Goal: Transaction & Acquisition: Book appointment/travel/reservation

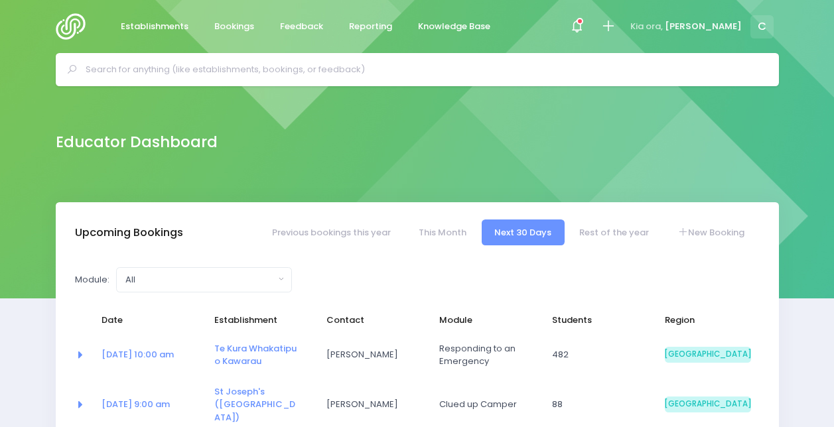
select select "5"
click at [585, 25] on icon at bounding box center [576, 26] width 15 height 15
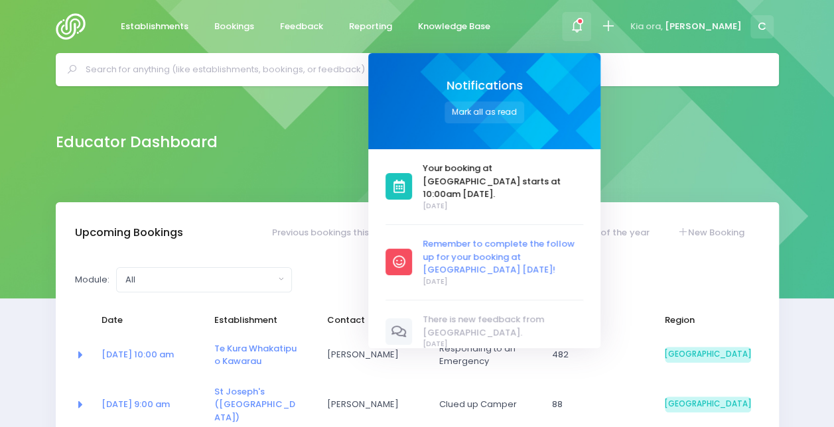
click at [551, 255] on span "Remember to complete the follow up for your booking at [GEOGRAPHIC_DATA] [DATE]!" at bounding box center [503, 257] width 161 height 39
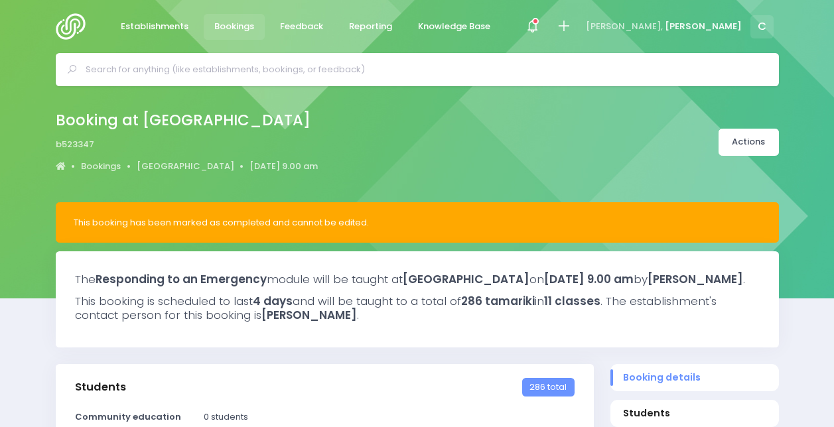
select select "5"
click at [218, 24] on span "Bookings" at bounding box center [234, 26] width 40 height 13
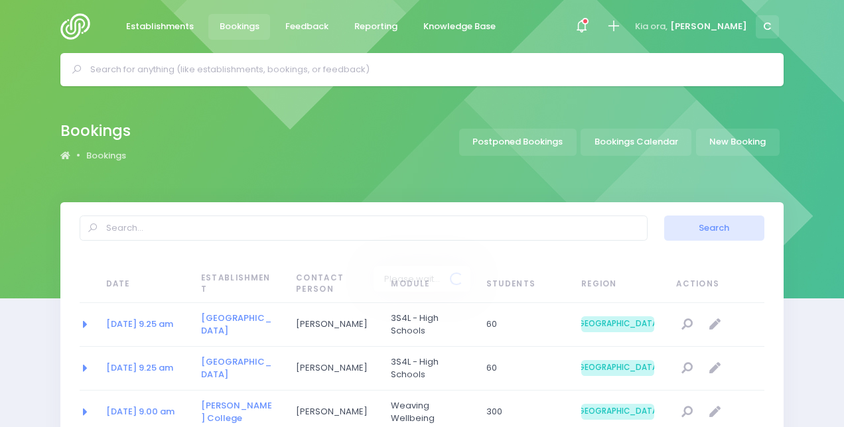
select select "20"
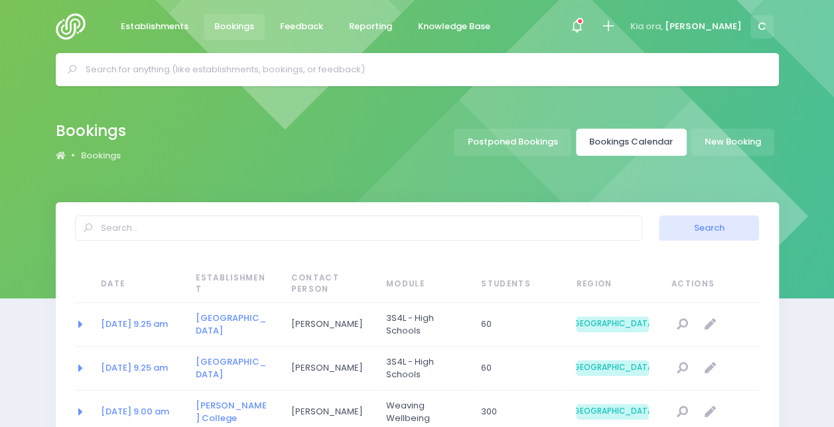
click at [633, 135] on link "Bookings Calendar" at bounding box center [631, 142] width 111 height 27
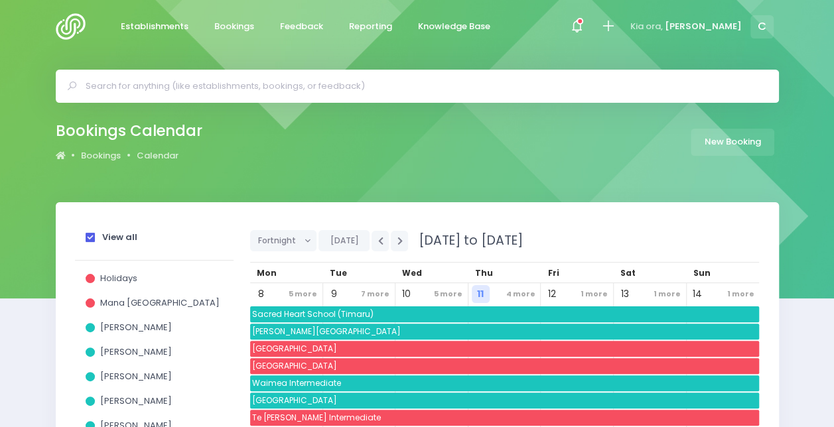
click at [125, 238] on strong "View all" at bounding box center [119, 237] width 35 height 13
click at [0, 0] on input "View all" at bounding box center [0, 0] width 0 height 0
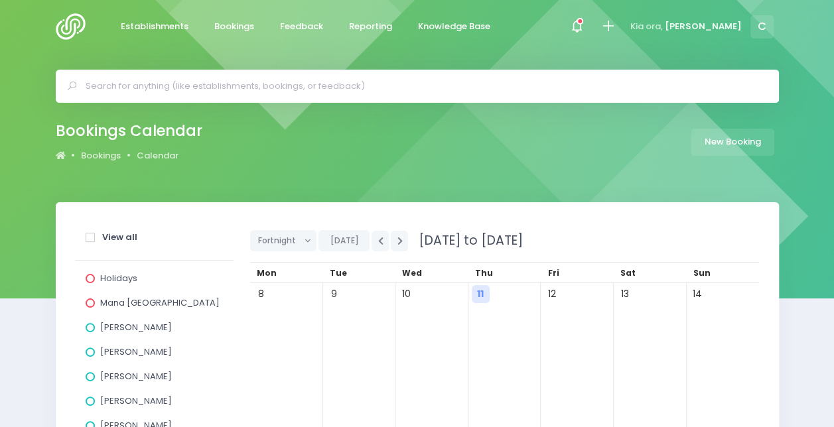
click at [130, 353] on span "[PERSON_NAME]" at bounding box center [136, 352] width 72 height 13
click at [0, 0] on input "[PERSON_NAME]" at bounding box center [0, 0] width 0 height 0
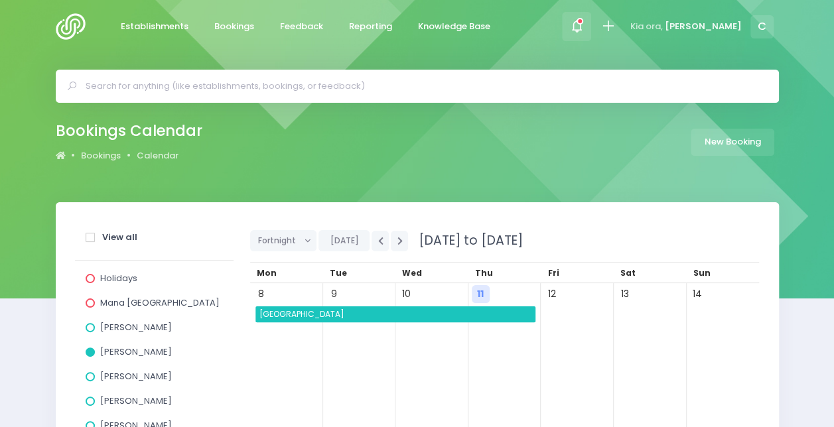
click at [578, 28] on span at bounding box center [576, 26] width 3 height 3
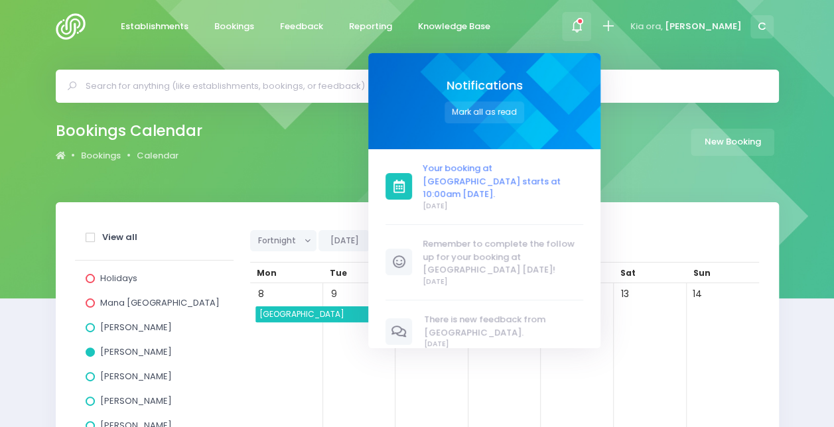
click at [538, 167] on span "Your booking at [GEOGRAPHIC_DATA] starts at 10:00am [DATE]." at bounding box center [503, 181] width 161 height 39
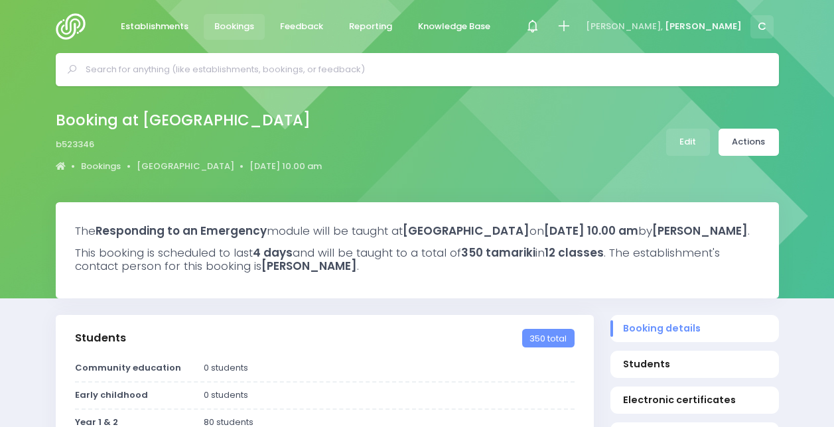
select select "5"
click at [547, 36] on div at bounding box center [533, 27] width 30 height 30
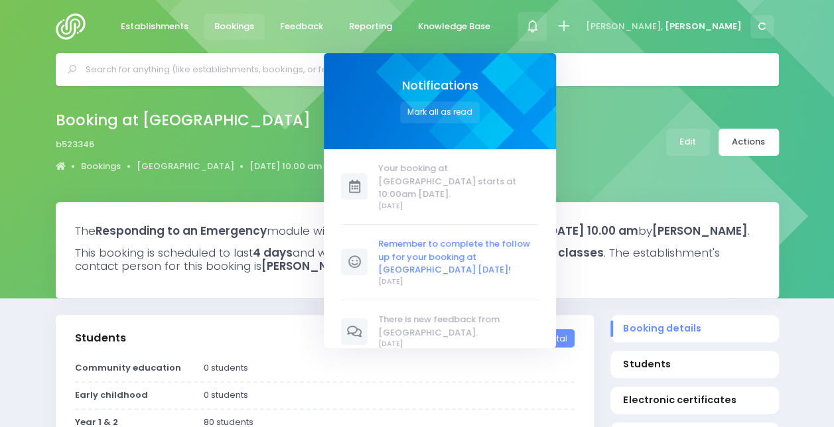
click at [518, 239] on span "Remember to complete the follow up for your booking at [GEOGRAPHIC_DATA] [DATE]!" at bounding box center [458, 257] width 161 height 39
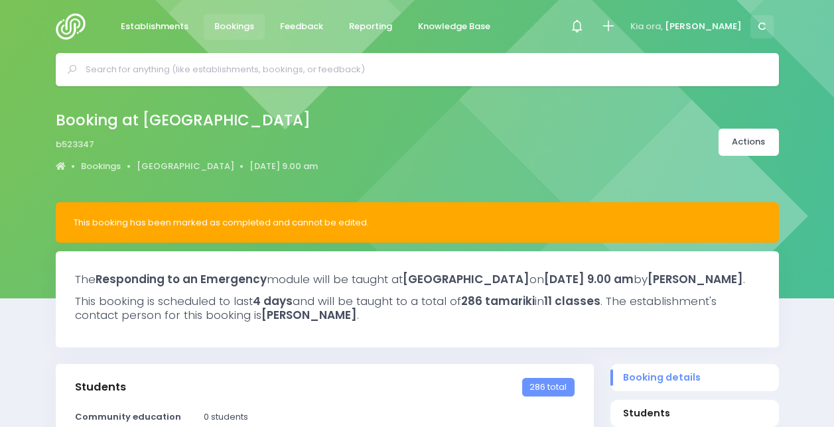
select select "5"
click at [206, 73] on input "text" at bounding box center [423, 70] width 675 height 20
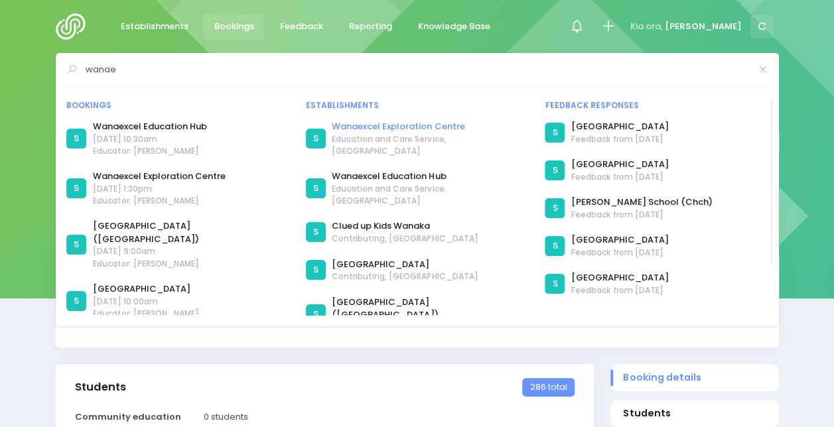
type input "wanae"
click at [427, 122] on link "Wanaexcel Exploration Centre" at bounding box center [430, 126] width 196 height 13
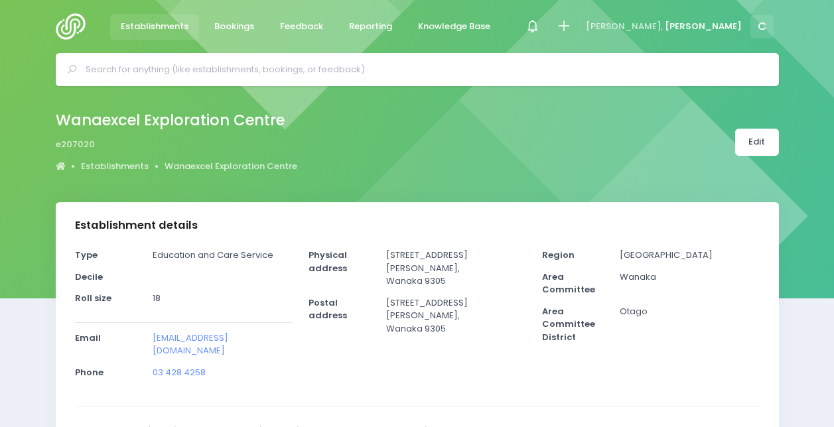
select select "5"
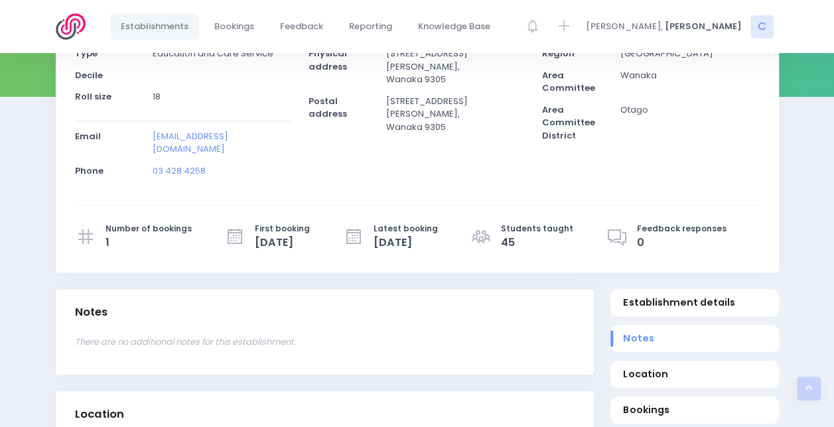
scroll to position [284, 0]
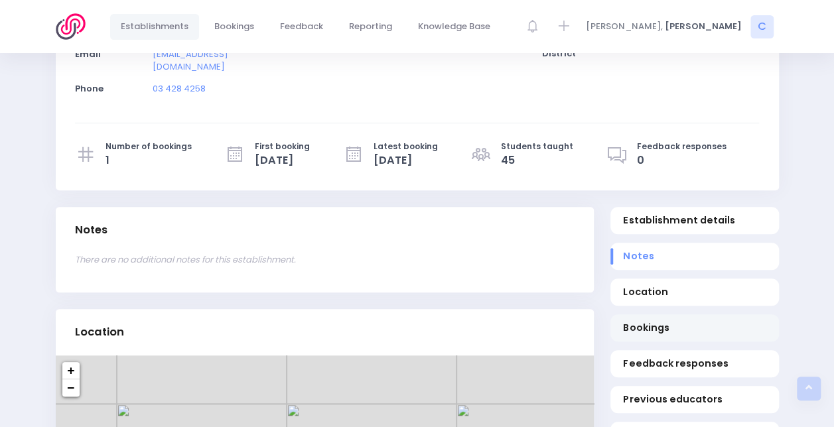
click at [657, 321] on span "Bookings" at bounding box center [694, 328] width 143 height 14
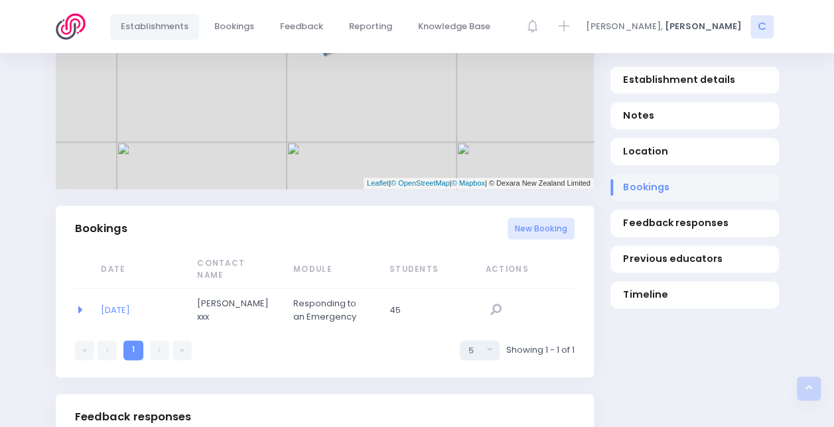
scroll to position [841, 0]
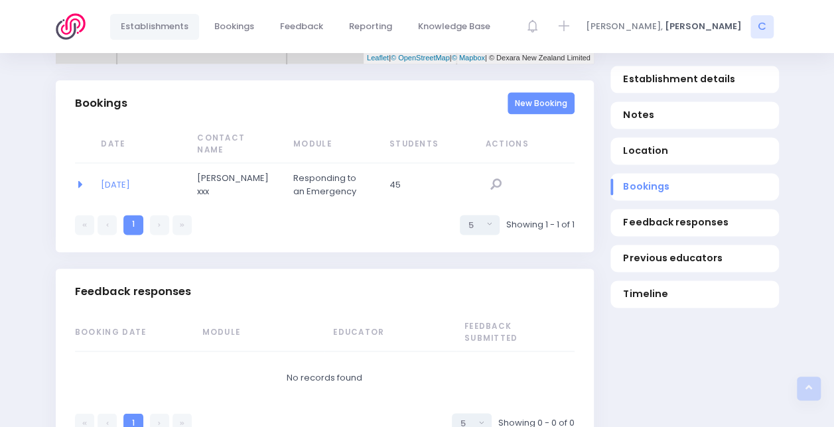
click at [539, 92] on link "New Booking" at bounding box center [541, 103] width 67 height 22
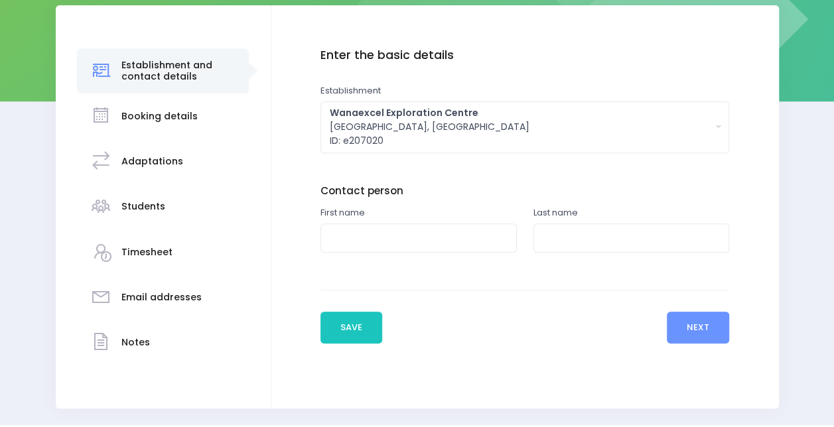
scroll to position [199, 0]
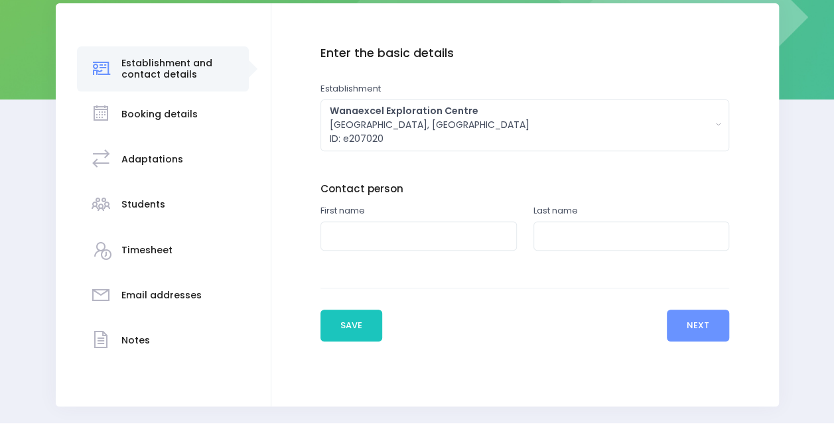
click at [401, 207] on div "First name" at bounding box center [419, 227] width 196 height 47
click at [380, 248] on input "text" at bounding box center [419, 237] width 196 height 30
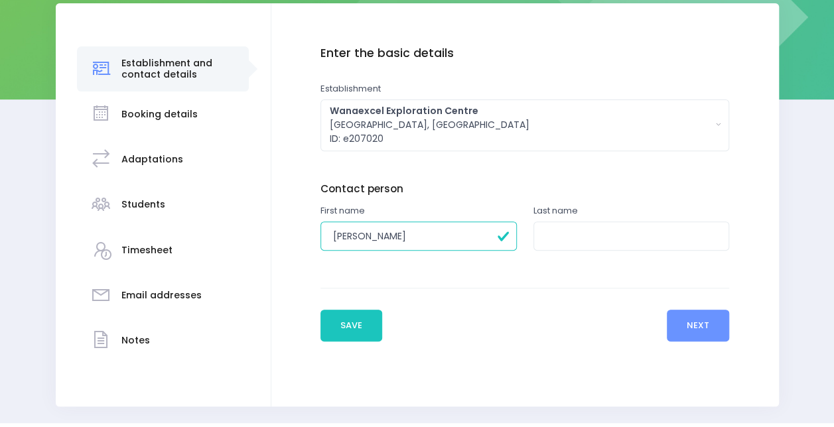
type input "[PERSON_NAME]"
click at [646, 235] on input "text" at bounding box center [632, 237] width 196 height 30
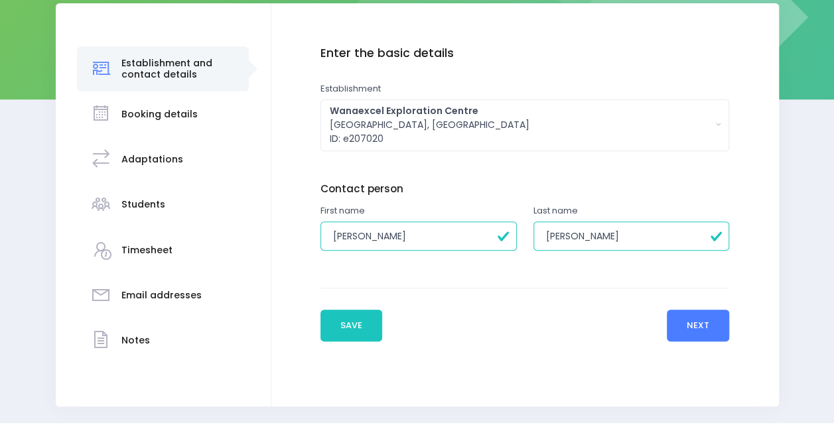
type input "[PERSON_NAME]"
click at [694, 330] on button "Next" at bounding box center [698, 326] width 63 height 32
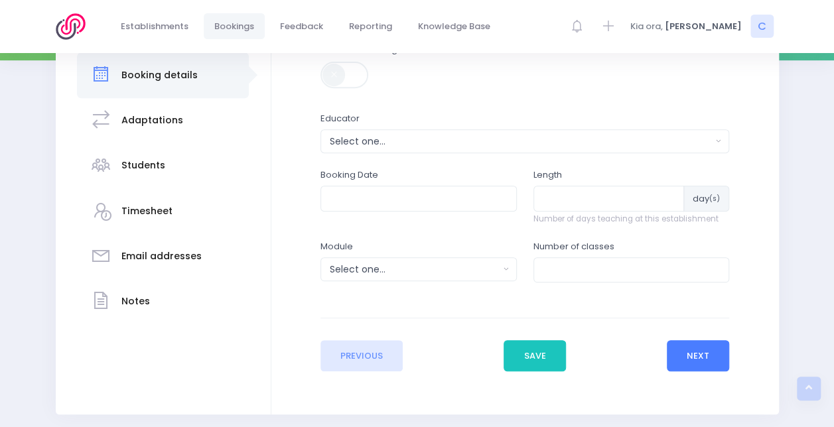
scroll to position [246, 0]
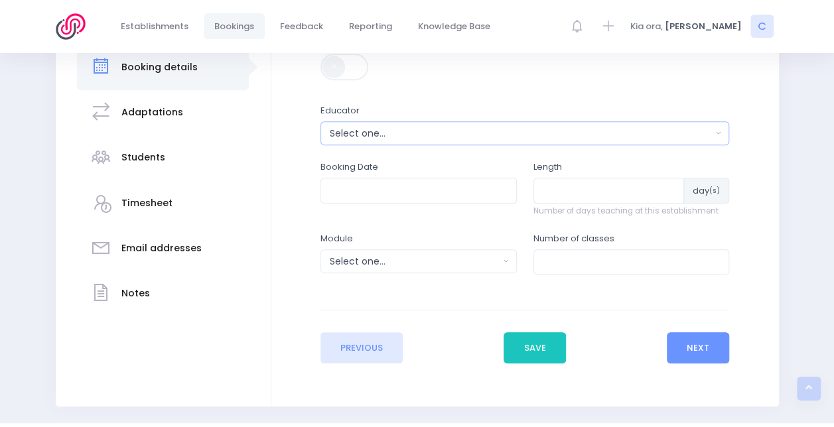
click at [384, 139] on div "Select one..." at bounding box center [521, 134] width 382 height 14
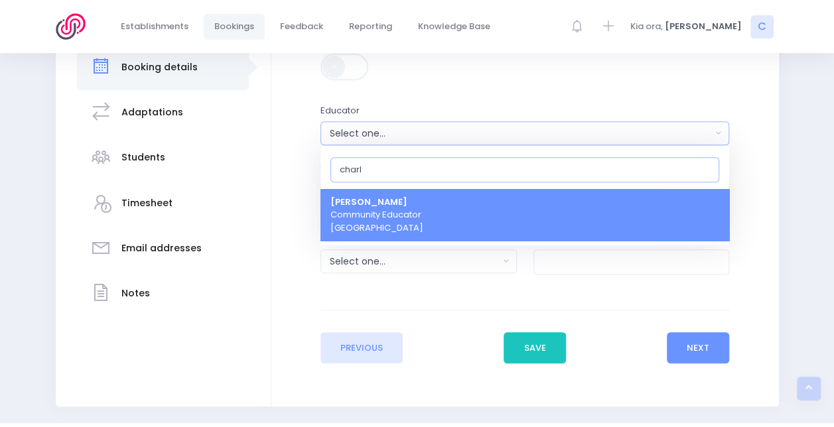
type input "charl"
click at [407, 226] on span "[PERSON_NAME] Community Educator [GEOGRAPHIC_DATA]" at bounding box center [376, 215] width 93 height 39
select select "660290"
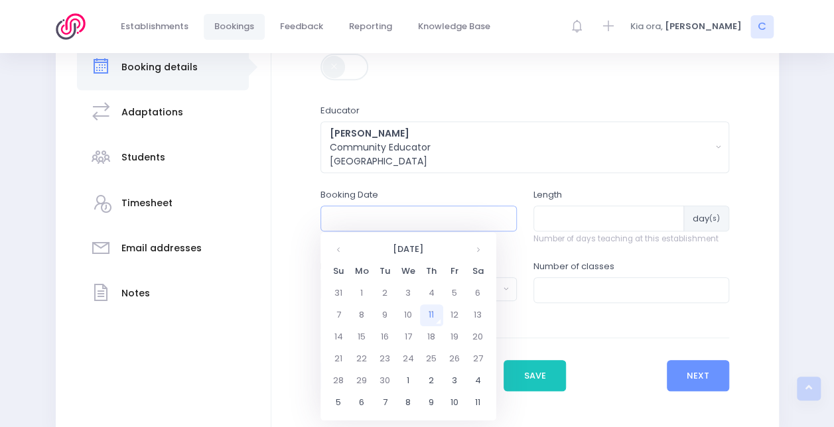
click at [378, 215] on input "text" at bounding box center [419, 218] width 196 height 25
click at [388, 361] on td "23" at bounding box center [385, 359] width 23 height 22
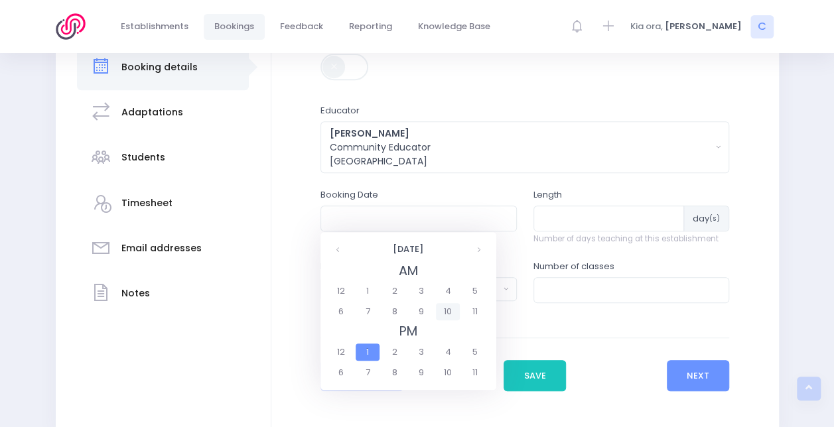
click at [451, 308] on span "10" at bounding box center [447, 311] width 23 height 17
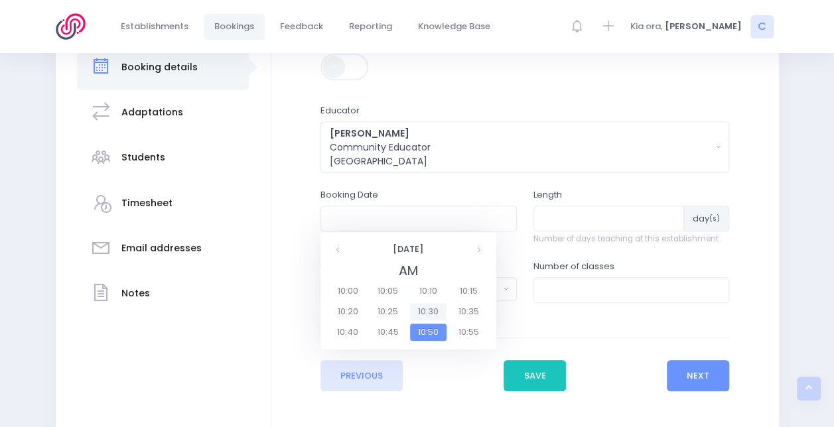
click at [429, 308] on span "10:30" at bounding box center [428, 311] width 37 height 17
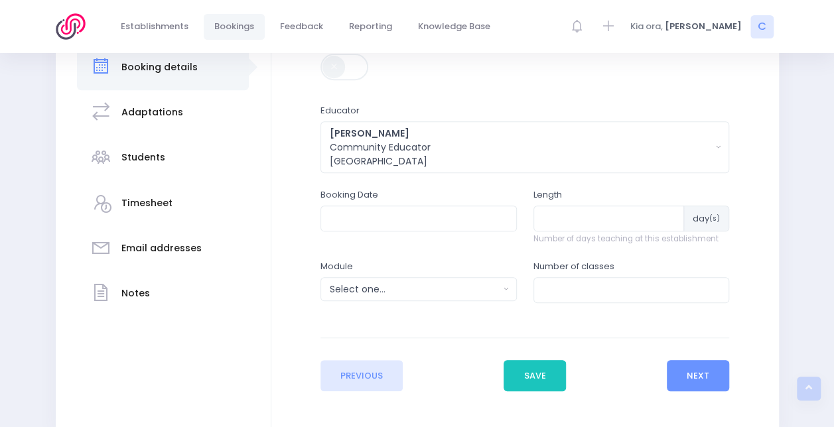
type input "[DATE] 10:30 AM"
click at [568, 211] on input "number" at bounding box center [609, 218] width 151 height 25
type input "1"
click at [433, 279] on button "Select one..." at bounding box center [419, 289] width 196 height 24
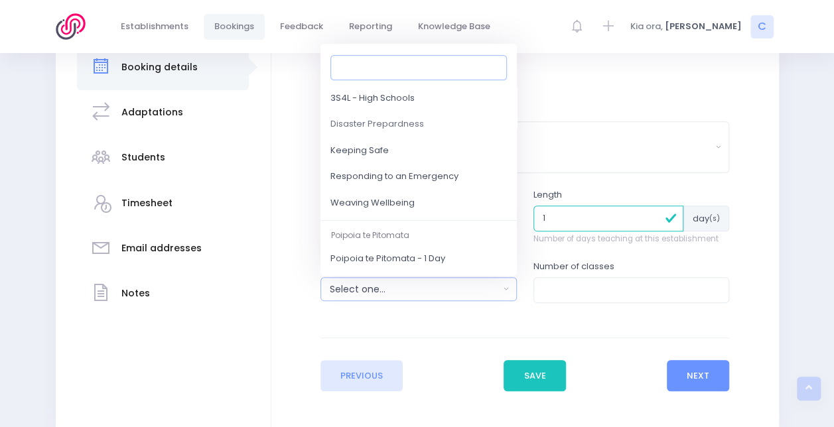
scroll to position [141, 0]
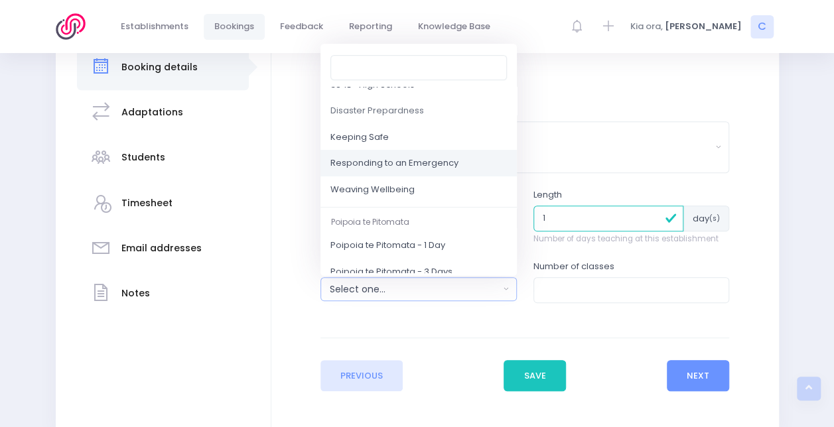
click at [435, 152] on link "Responding to an Emergency" at bounding box center [419, 164] width 196 height 27
select select "Responding to an Emergency"
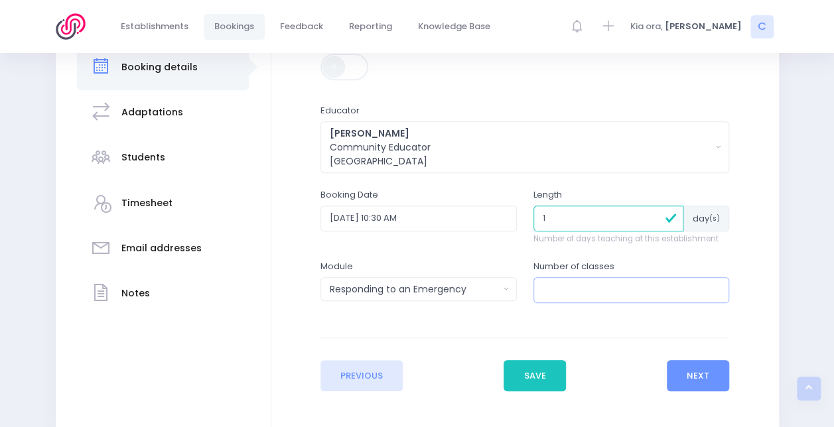
click at [565, 288] on input "number" at bounding box center [632, 289] width 196 height 25
type input "1"
click at [701, 388] on button "Next" at bounding box center [698, 376] width 63 height 32
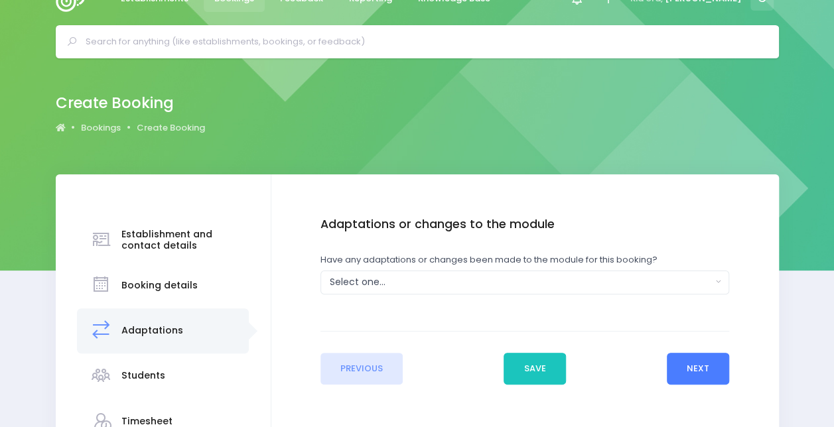
scroll to position [0, 0]
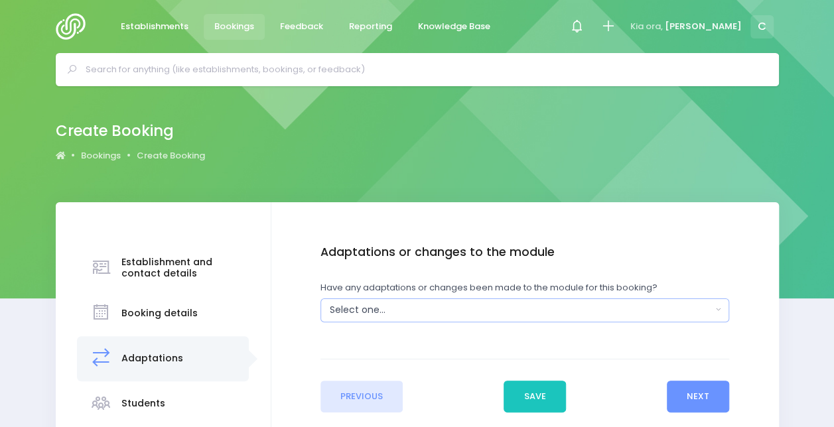
click at [382, 308] on div "Select one..." at bounding box center [521, 310] width 382 height 14
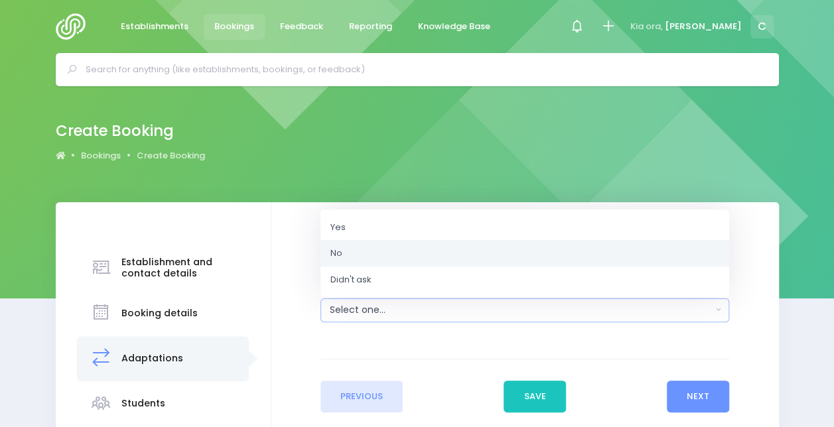
click at [364, 257] on link "No" at bounding box center [525, 253] width 409 height 27
select select "No"
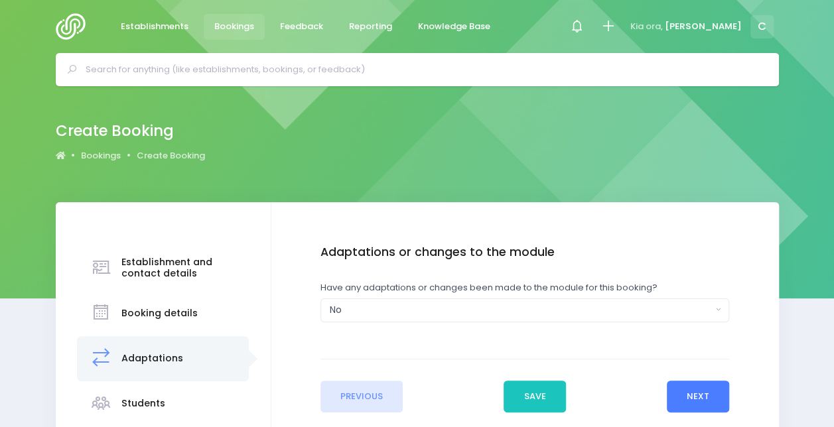
click at [705, 398] on button "Next" at bounding box center [698, 397] width 63 height 32
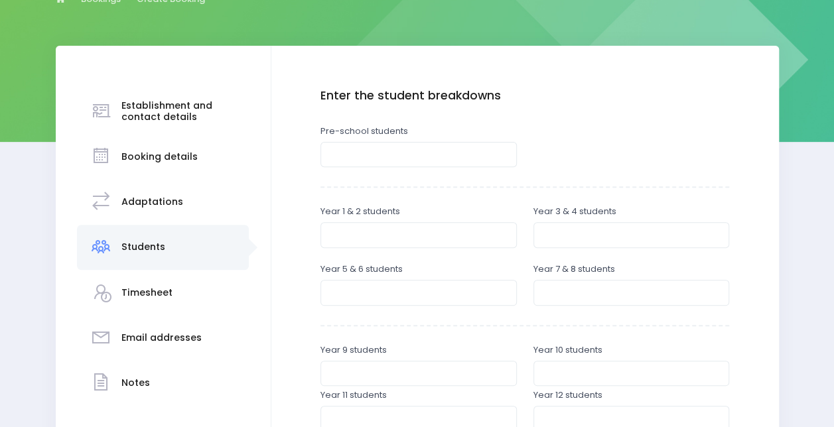
scroll to position [158, 0]
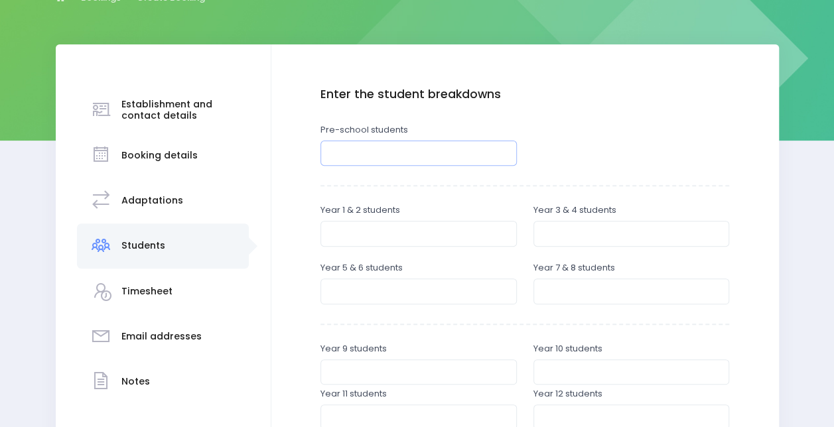
click at [415, 161] on input "number" at bounding box center [419, 153] width 196 height 25
type input "30"
click at [648, 135] on div at bounding box center [631, 145] width 213 height 45
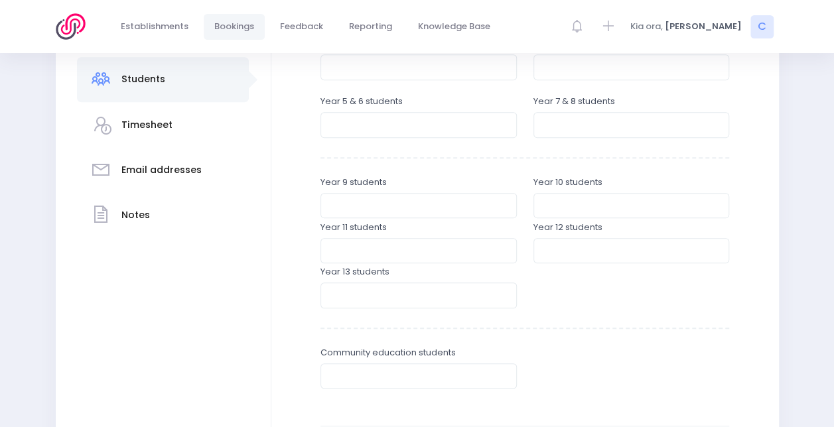
scroll to position [478, 0]
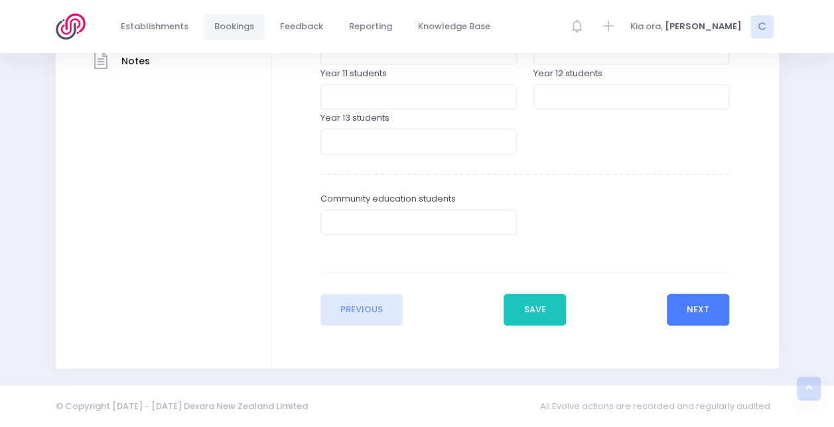
click at [687, 306] on button "Next" at bounding box center [698, 310] width 63 height 32
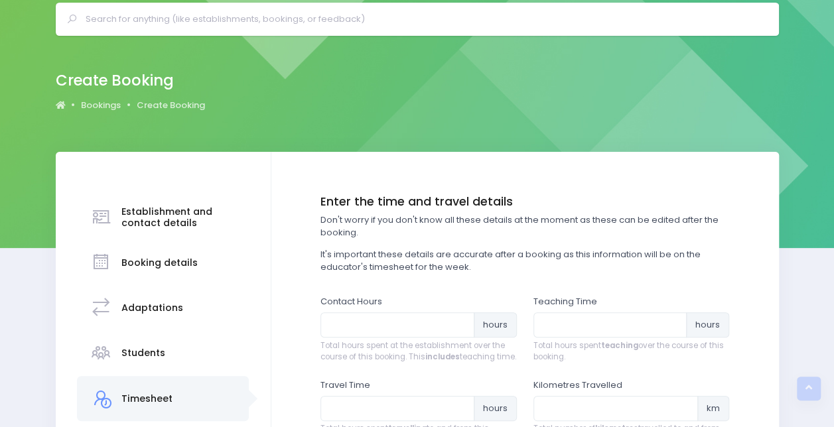
scroll to position [0, 0]
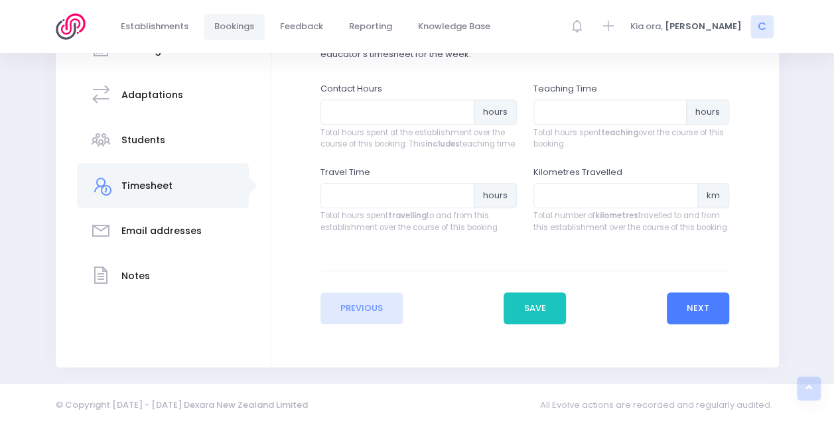
click at [693, 303] on button "Next" at bounding box center [698, 309] width 63 height 32
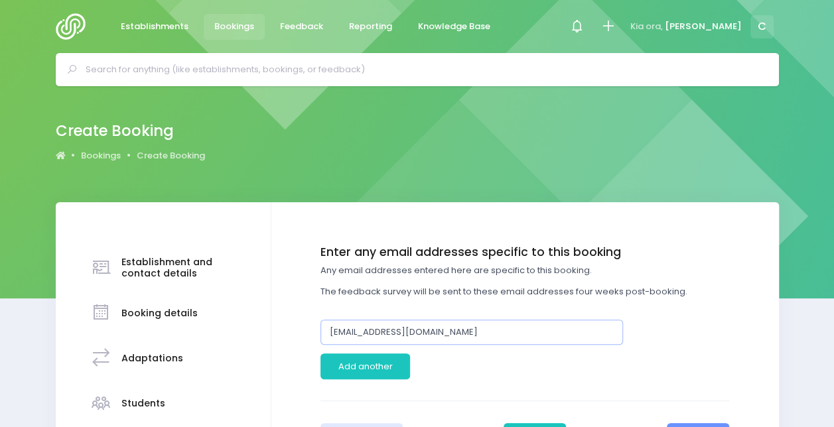
click at [447, 334] on input "[EMAIL_ADDRESS][DOMAIN_NAME]" at bounding box center [472, 332] width 303 height 25
paste input "[EMAIL_ADDRESS][DOMAIN_NAME]"
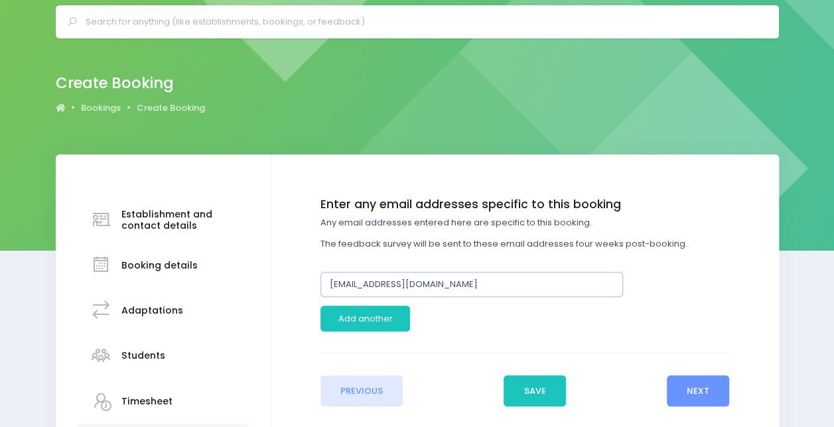
scroll to position [86, 0]
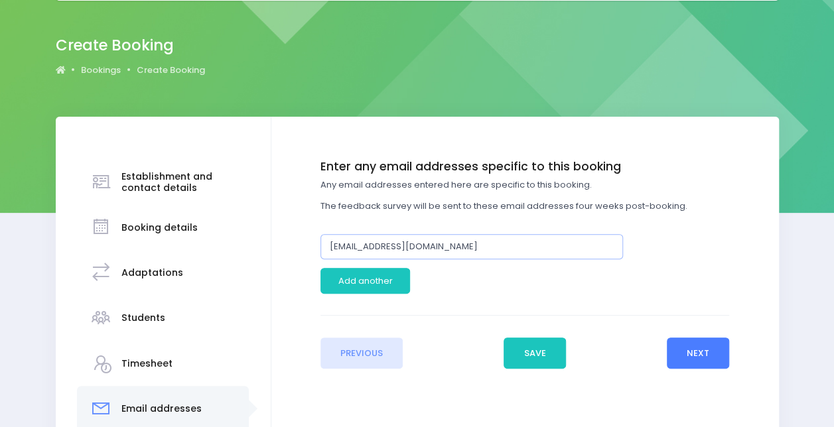
type input "[EMAIL_ADDRESS][DOMAIN_NAME]"
click at [691, 342] on button "Next" at bounding box center [698, 354] width 63 height 32
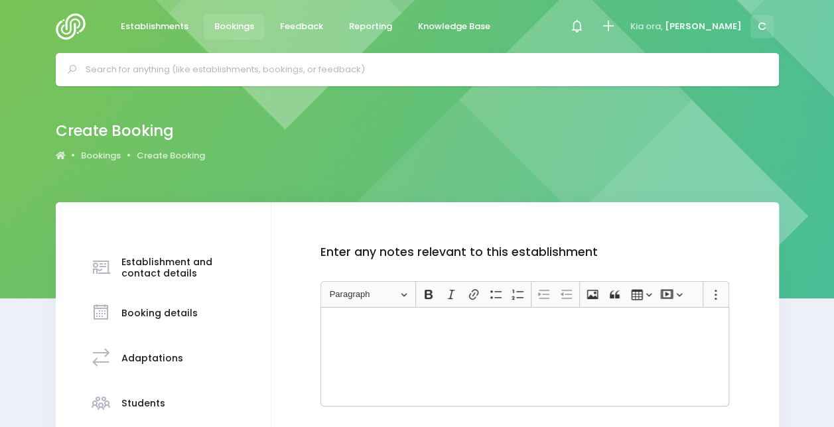
scroll to position [169, 0]
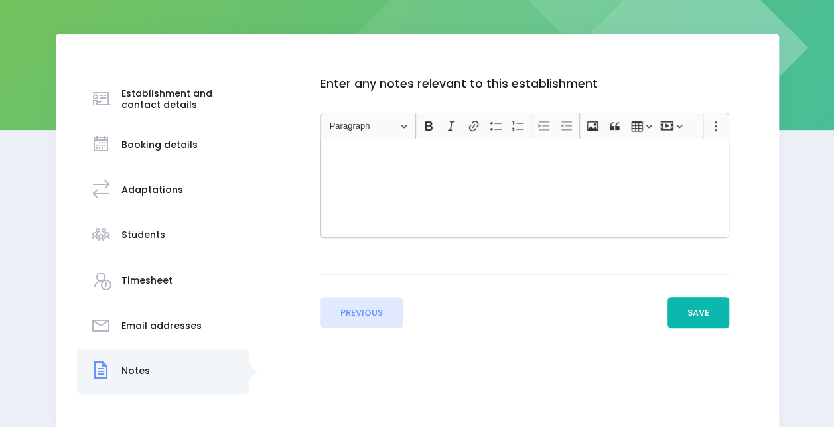
click at [695, 315] on button "Save" at bounding box center [699, 313] width 62 height 32
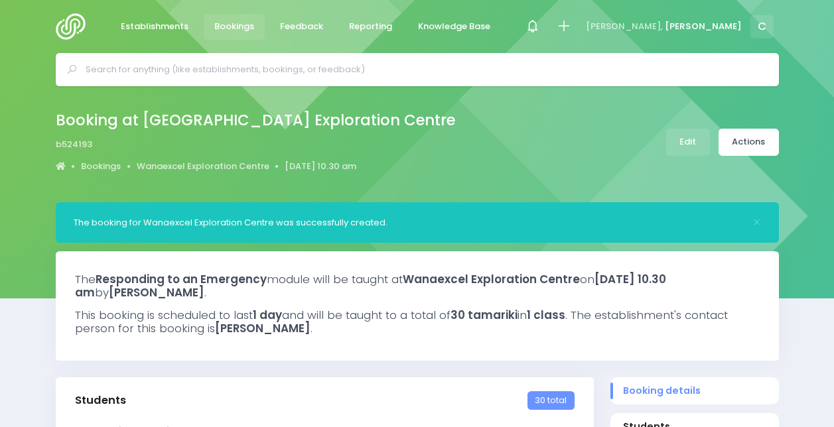
select select "5"
